Goal: Entertainment & Leisure: Consume media (video, audio)

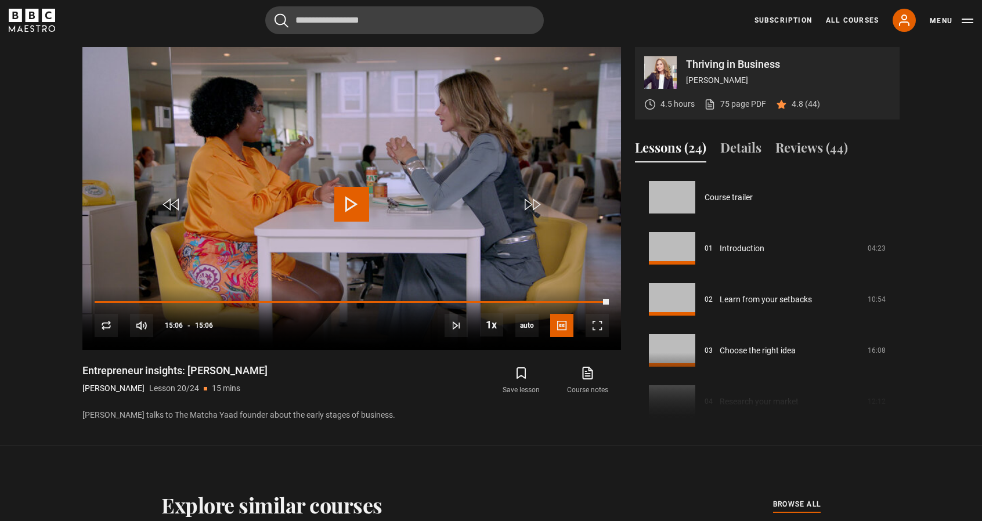
scroll to position [971, 0]
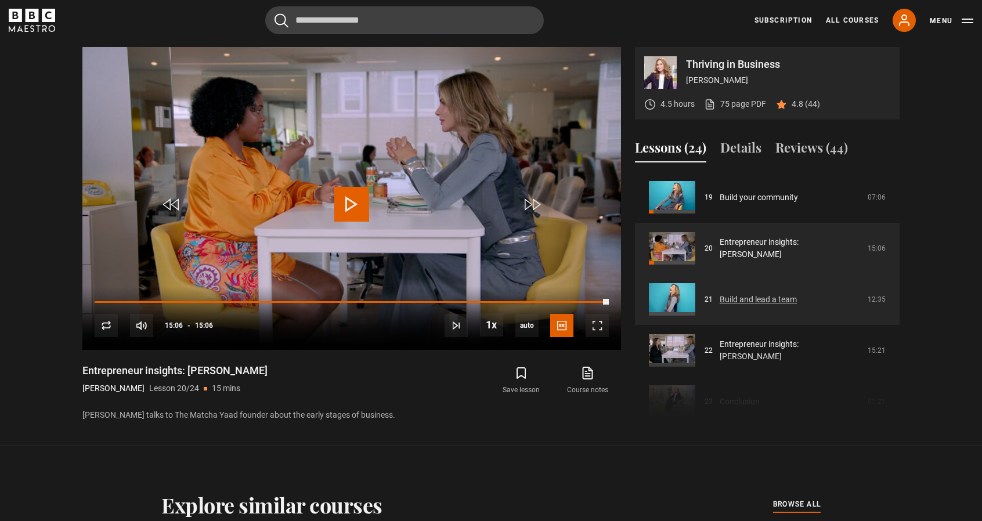
click at [751, 302] on link "Build and lead a team" at bounding box center [758, 300] width 77 height 12
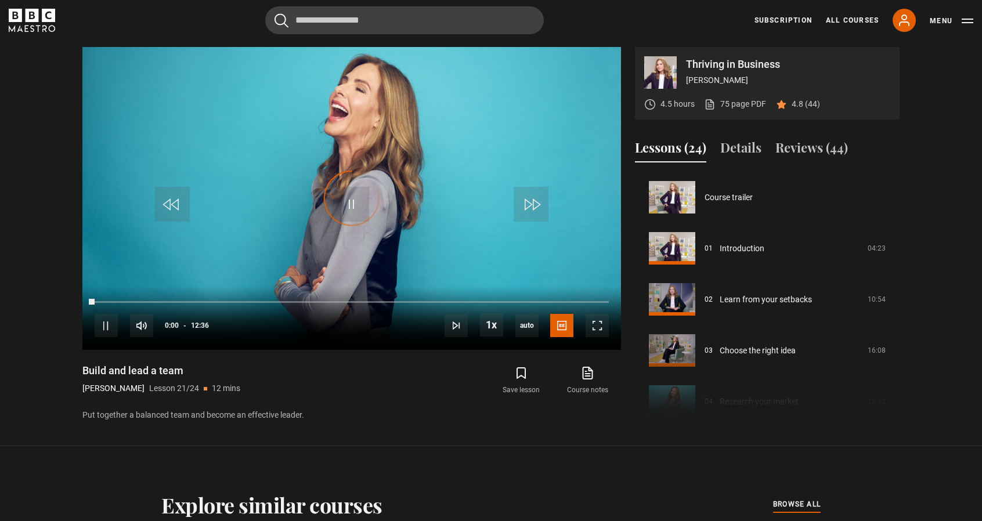
scroll to position [1022, 0]
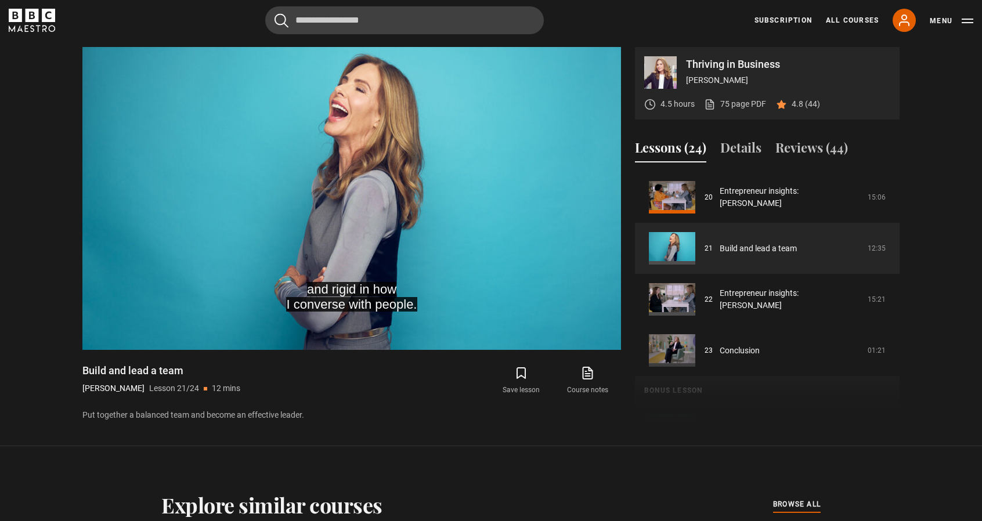
drag, startPoint x: 896, startPoint y: 369, endPoint x: 900, endPoint y: 349, distance: 20.0
click at [900, 349] on div "Thriving in Business Trinny Woodall 4.5 hours 75 page PDF (opens in new tab) 4.…" at bounding box center [491, 235] width 836 height 376
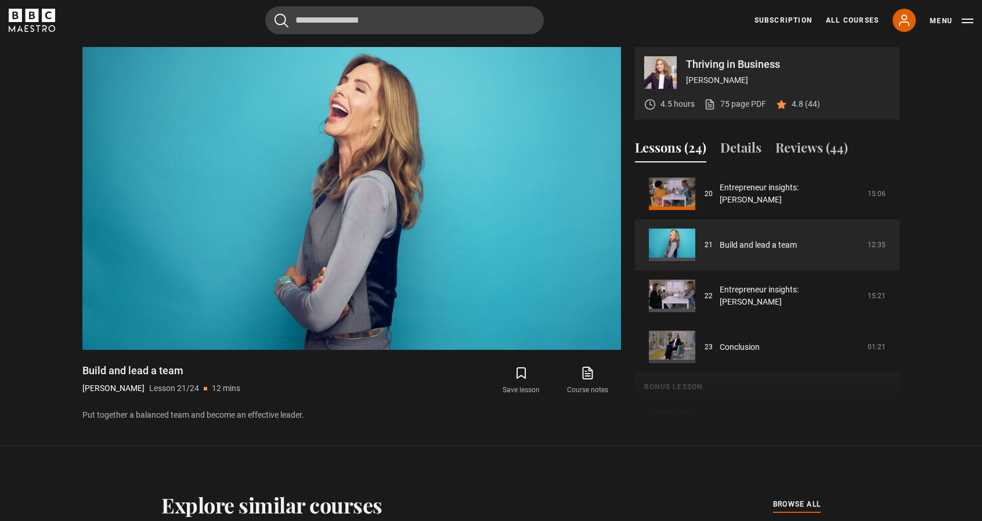
scroll to position [1056, 0]
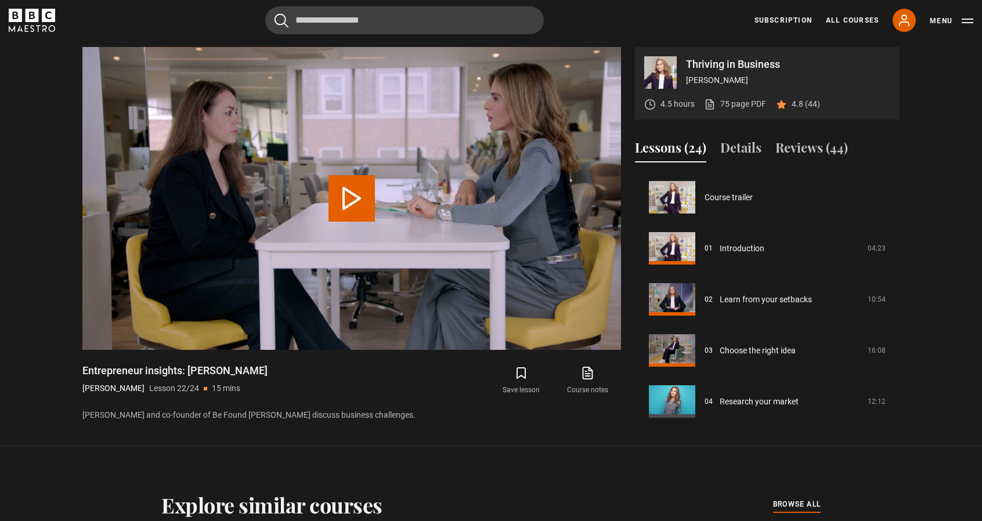
scroll to position [1056, 0]
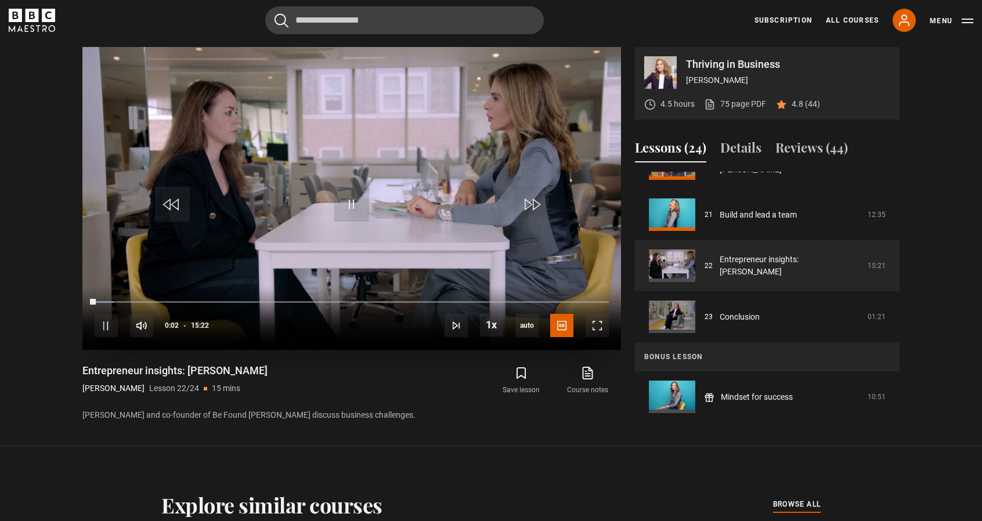
click at [118, 300] on div "10s Skip Back 10 seconds Pause 10s Skip Forward 10 seconds Loaded : 3.80% 00:17…" at bounding box center [351, 318] width 539 height 64
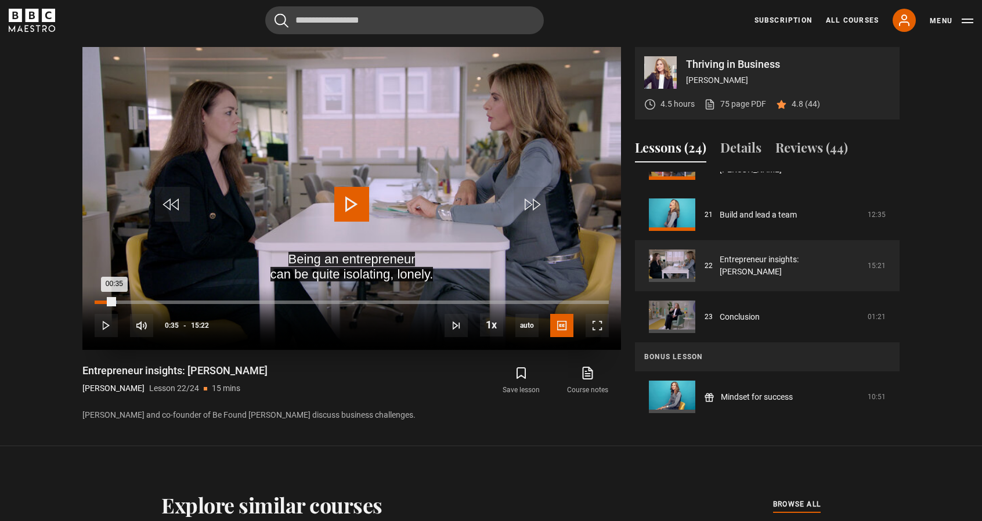
click at [114, 301] on div "Loaded : 4.34% 00:35 00:35" at bounding box center [352, 302] width 514 height 3
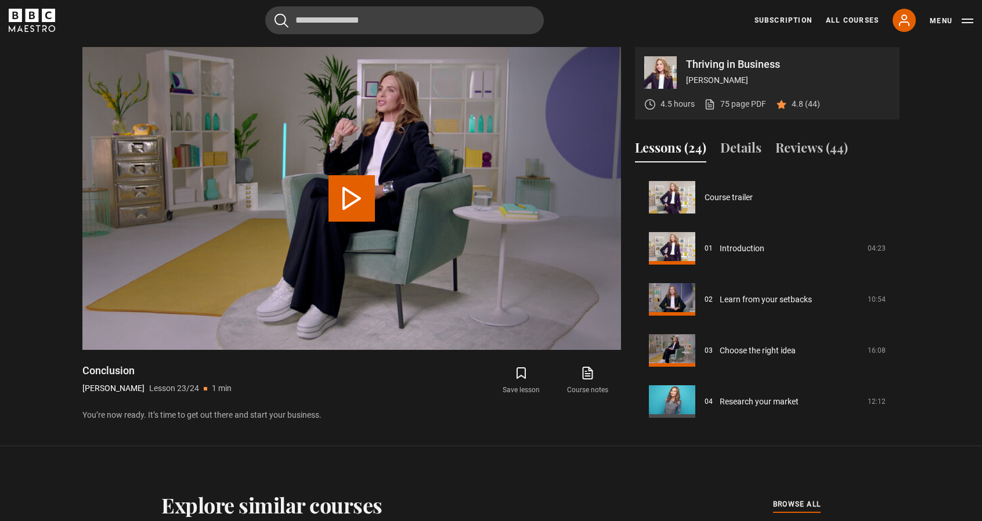
scroll to position [1056, 0]
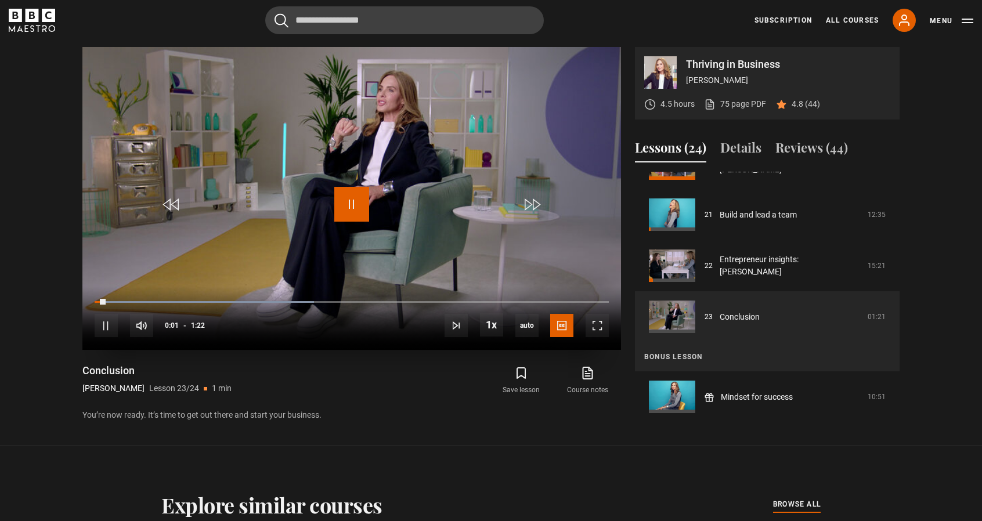
click at [363, 202] on span "Video Player" at bounding box center [351, 204] width 35 height 35
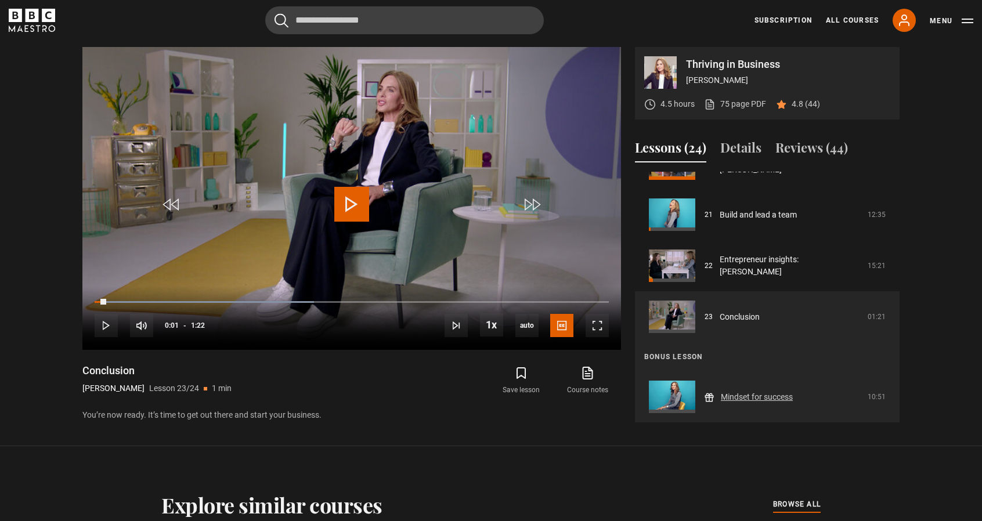
click at [721, 399] on link "Mindset for success" at bounding box center [757, 397] width 72 height 12
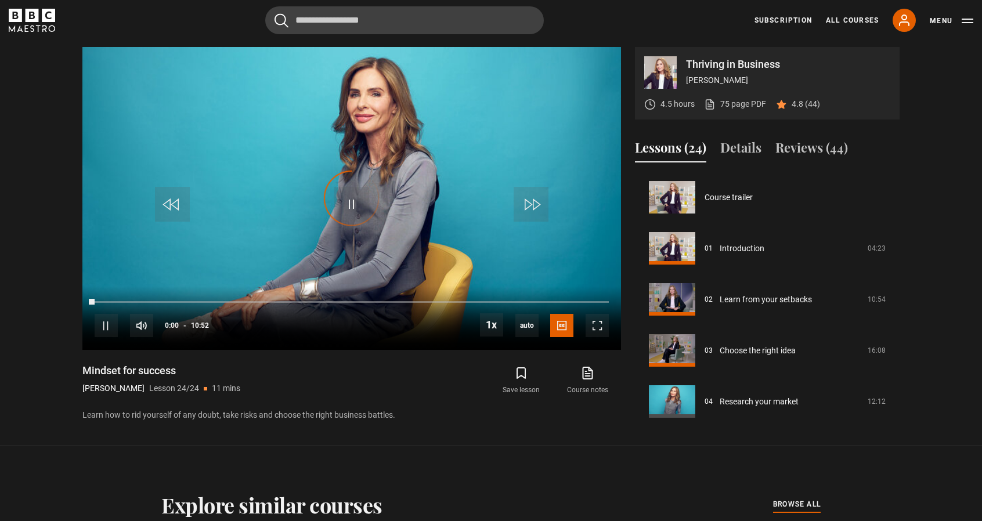
scroll to position [1056, 0]
